Goal: Task Accomplishment & Management: Complete application form

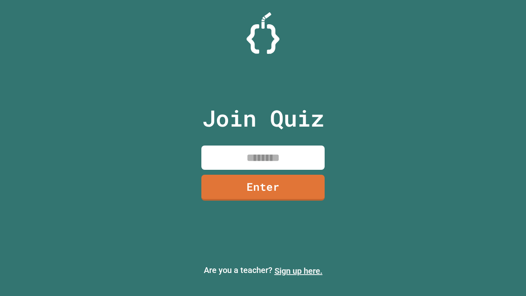
click at [298, 271] on link "Sign up here." at bounding box center [299, 271] width 48 height 10
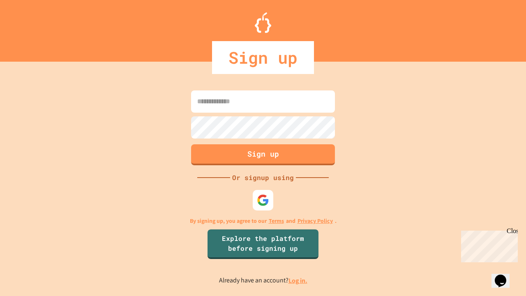
click at [298, 280] on link "Log in." at bounding box center [298, 280] width 19 height 9
